Goal: Information Seeking & Learning: Learn about a topic

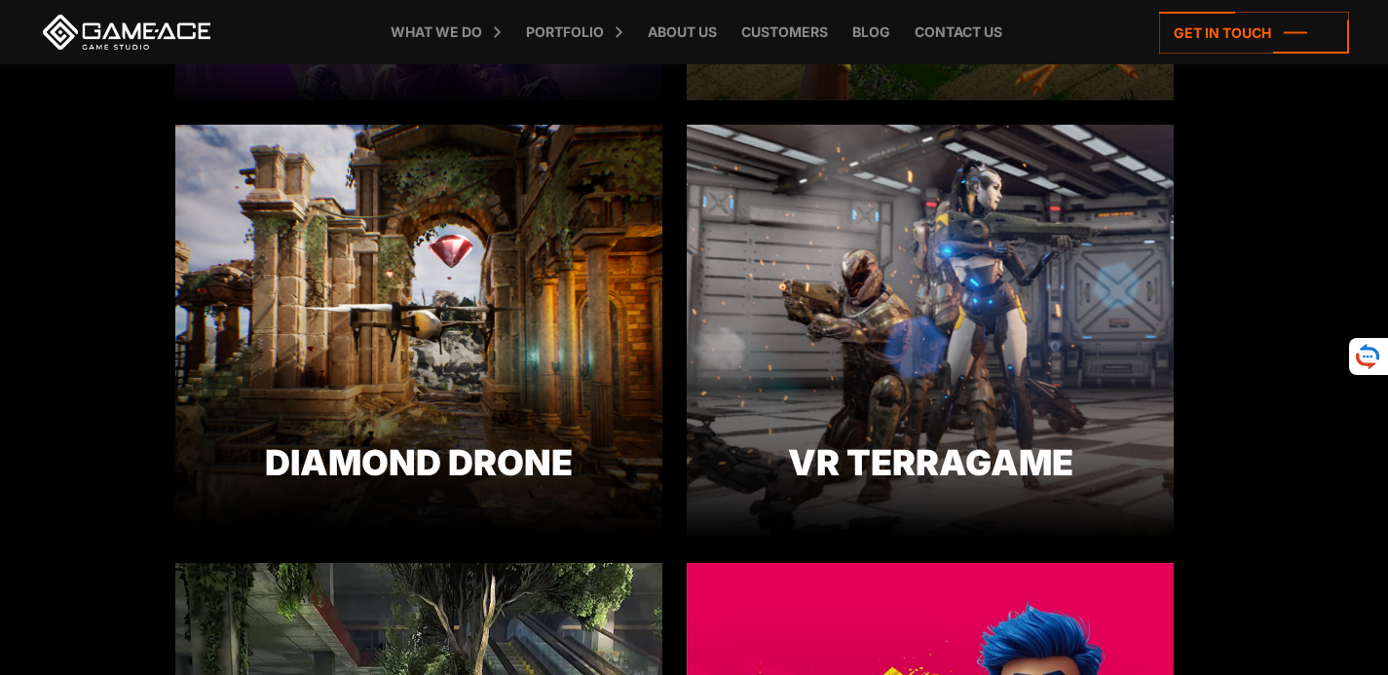
scroll to position [1364, 0]
click at [170, 24] on link at bounding box center [126, 32] width 175 height 35
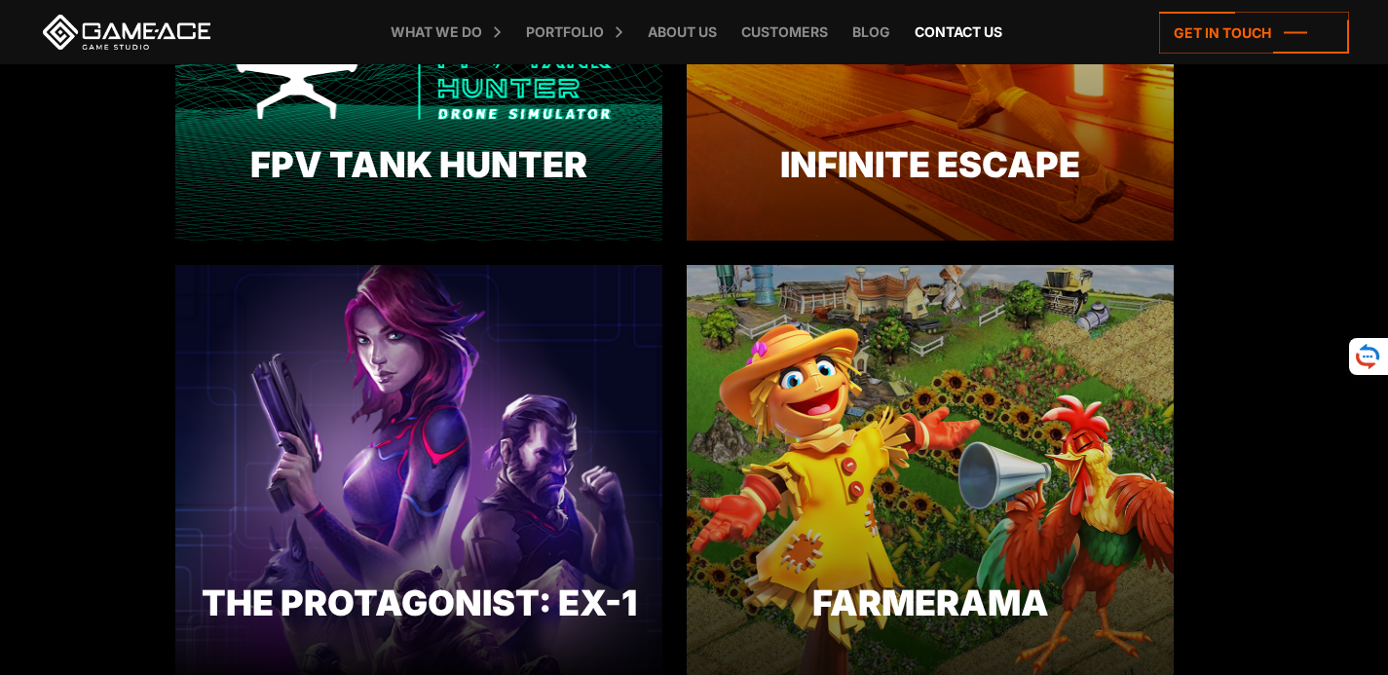
scroll to position [780, 0]
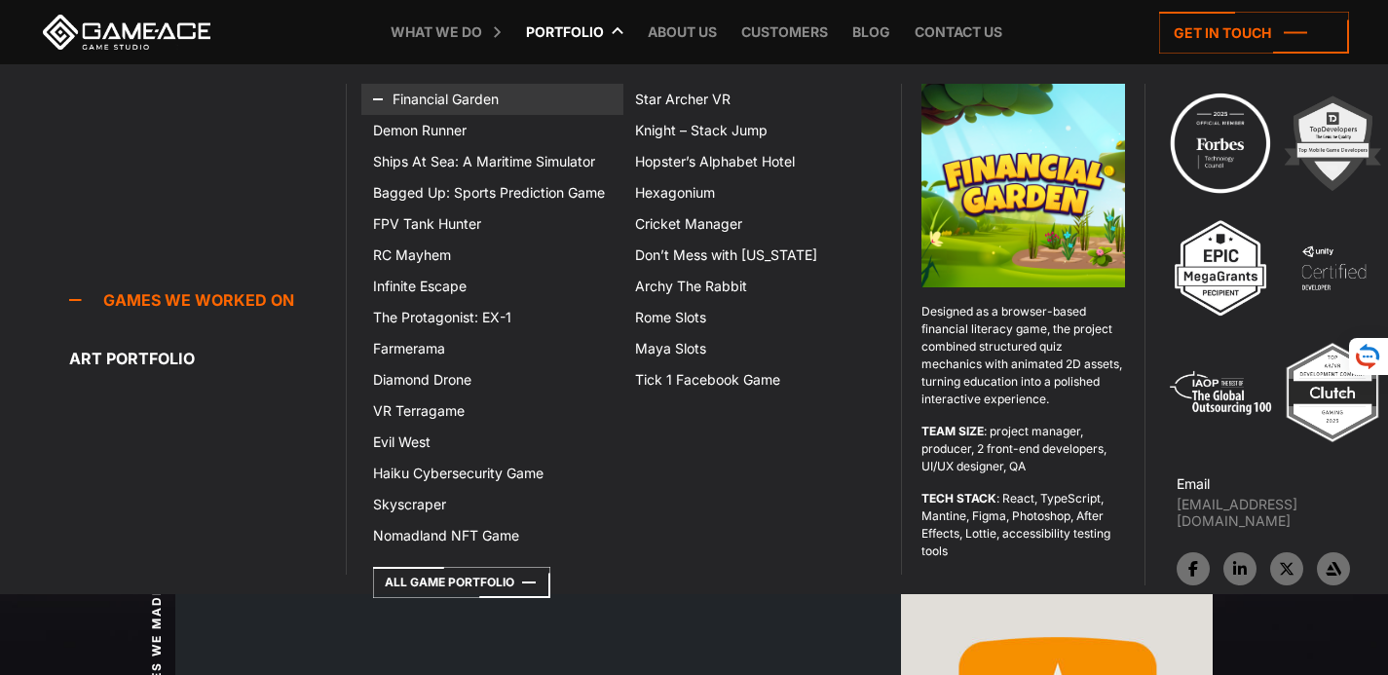
click at [440, 100] on link "Financial Garden" at bounding box center [492, 99] width 262 height 31
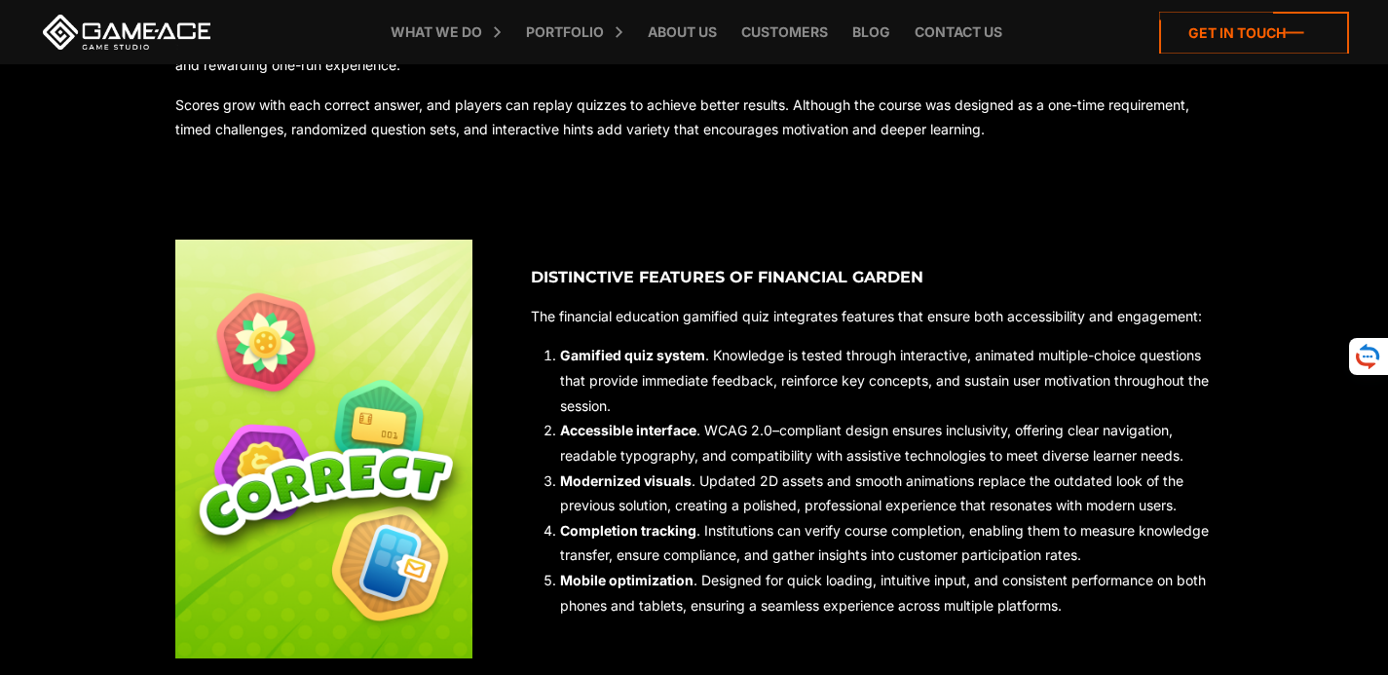
scroll to position [558, 0]
